Goal: Information Seeking & Learning: Understand process/instructions

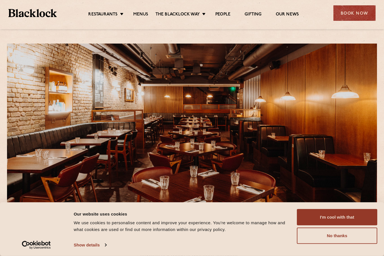
click at [322, 219] on button "I'm cool with that" at bounding box center [337, 217] width 80 height 16
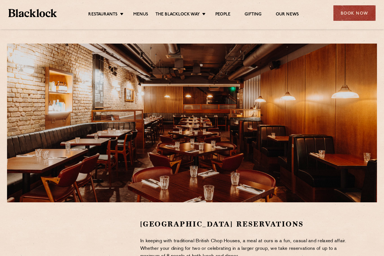
click at [142, 13] on link "Menus" at bounding box center [140, 15] width 15 height 6
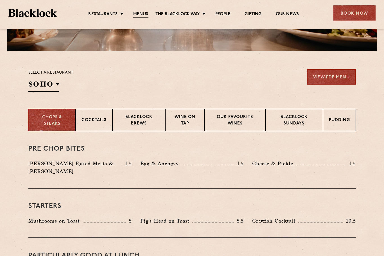
scroll to position [152, 0]
click at [0, 0] on p "[GEOGRAPHIC_DATA]" at bounding box center [0, 0] width 0 height 0
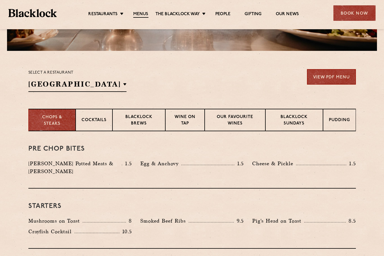
click at [0, 0] on p "[GEOGRAPHIC_DATA]" at bounding box center [0, 0] width 0 height 0
click at [190, 151] on h3 "Pre Chop Bites" at bounding box center [192, 148] width 328 height 7
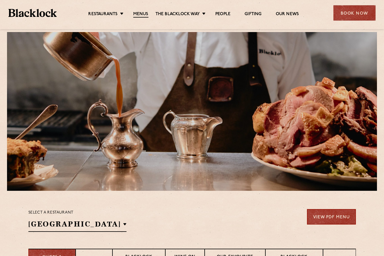
scroll to position [0, 0]
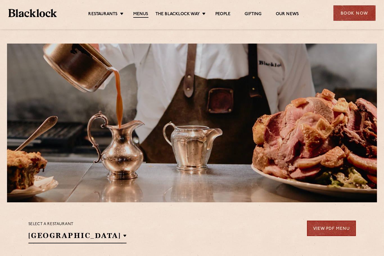
click at [0, 0] on link "[DATE] Roast" at bounding box center [0, 0] width 0 height 0
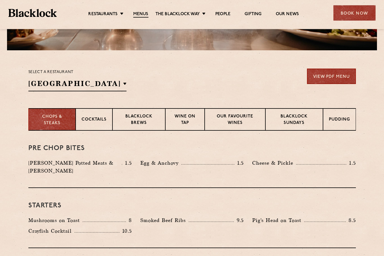
scroll to position [151, 0]
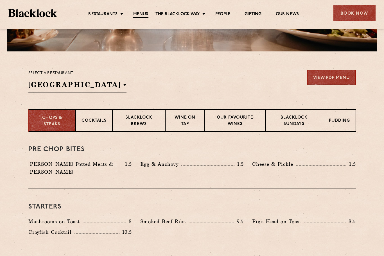
click at [326, 79] on link "View PDF Menu" at bounding box center [331, 77] width 49 height 15
